Goal: Task Accomplishment & Management: Manage account settings

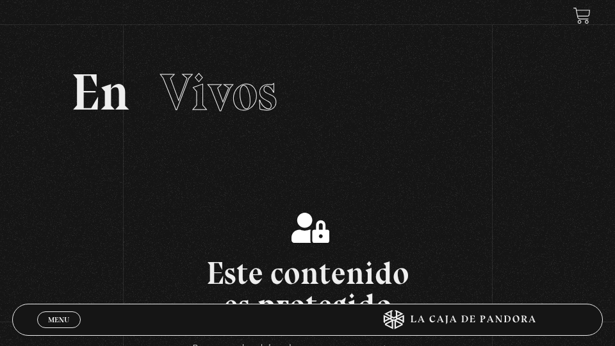
scroll to position [4, 0]
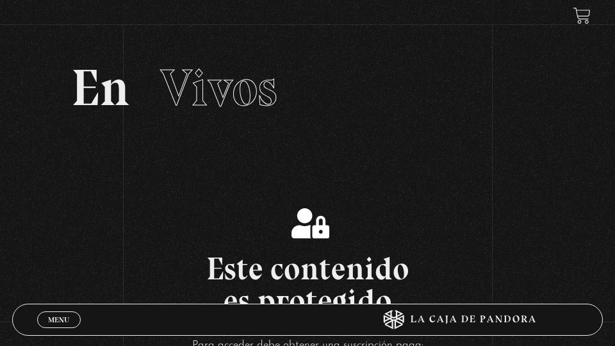
click at [67, 322] on span "Menu" at bounding box center [58, 320] width 21 height 8
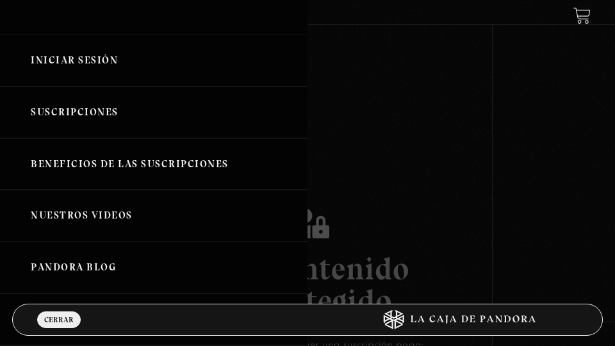
click at [67, 58] on link "Iniciar Sesión" at bounding box center [154, 61] width 308 height 52
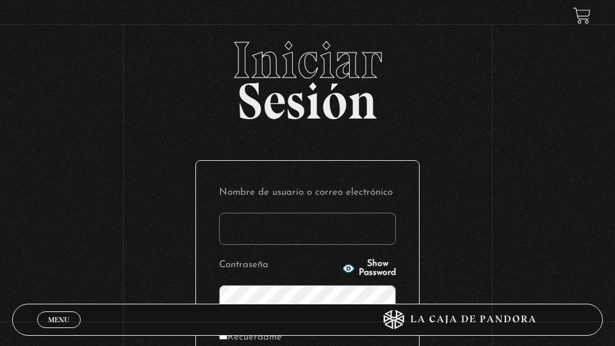
click at [275, 234] on input "Nombre de usuario o correo electrónico" at bounding box center [307, 229] width 177 height 32
type input "ksolisvalverde@gmail.com"
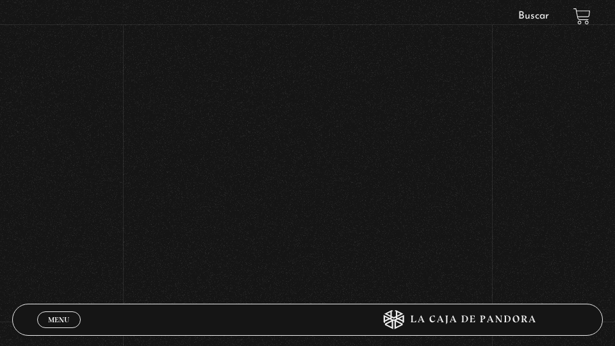
scroll to position [293, 0]
